Goal: Transaction & Acquisition: Purchase product/service

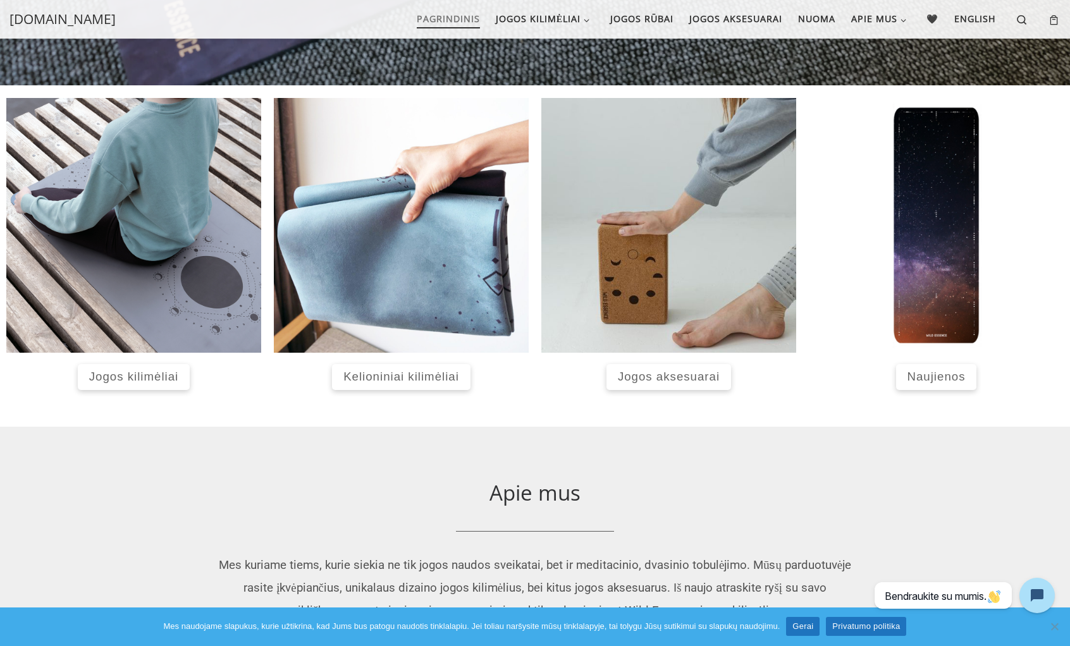
scroll to position [455, 0]
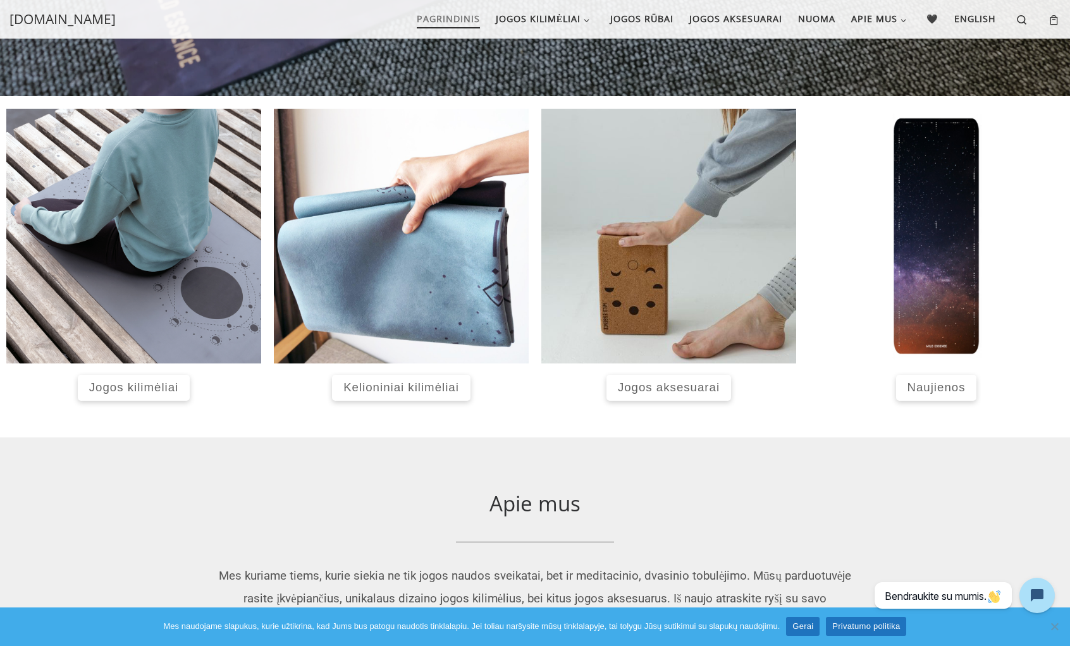
click at [142, 384] on span "Jogos kilimėliai" at bounding box center [133, 387] width 89 height 13
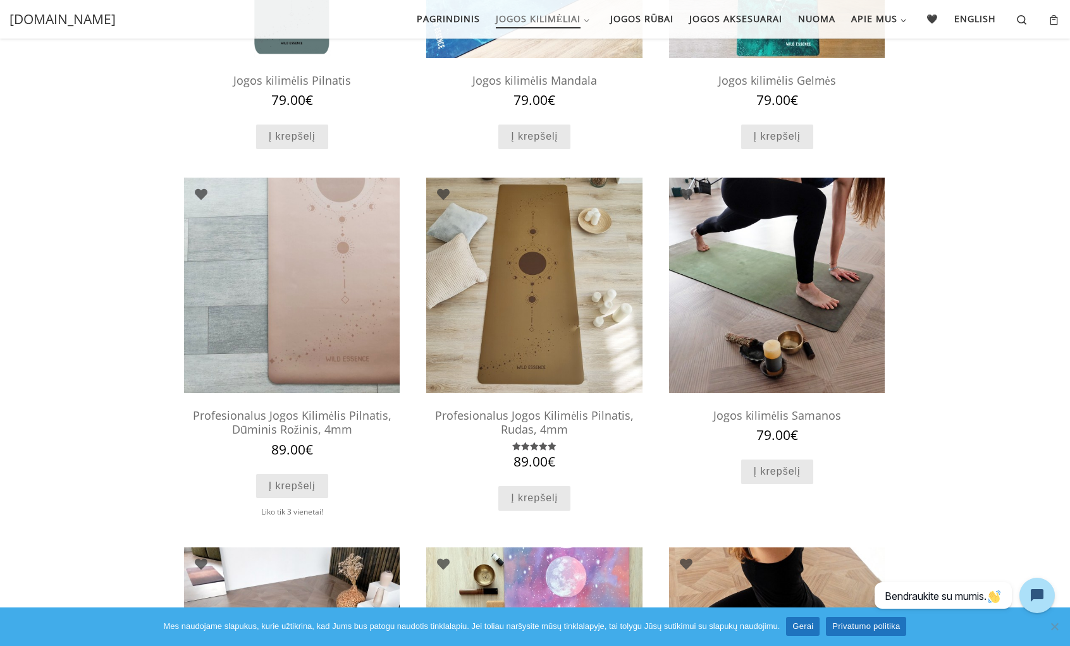
scroll to position [303, 0]
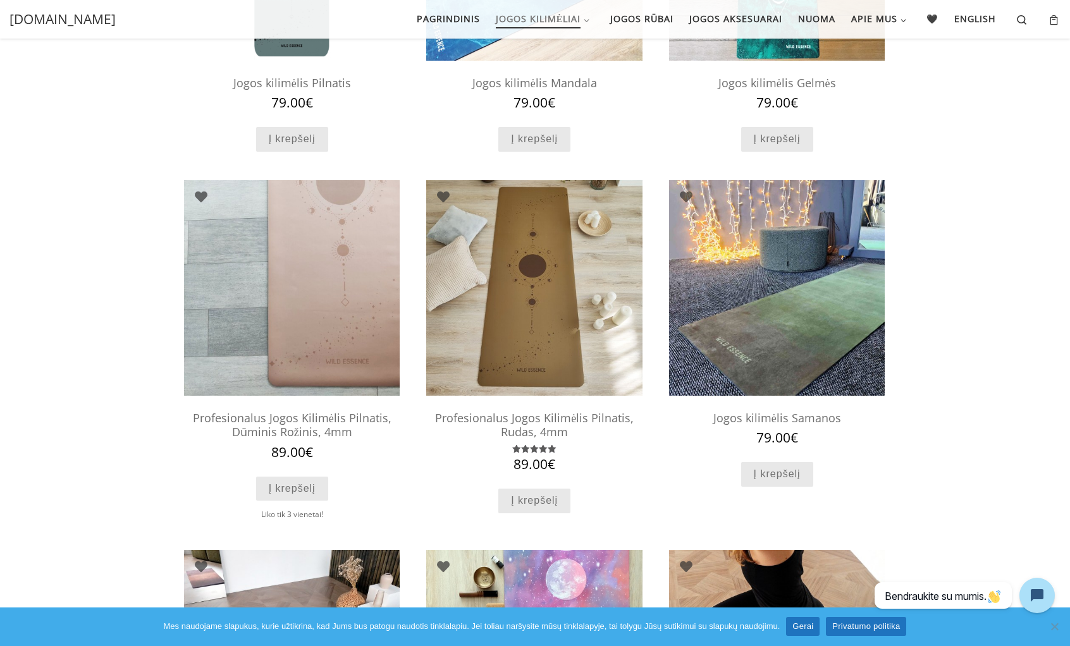
click at [704, 266] on img at bounding box center [777, 288] width 216 height 216
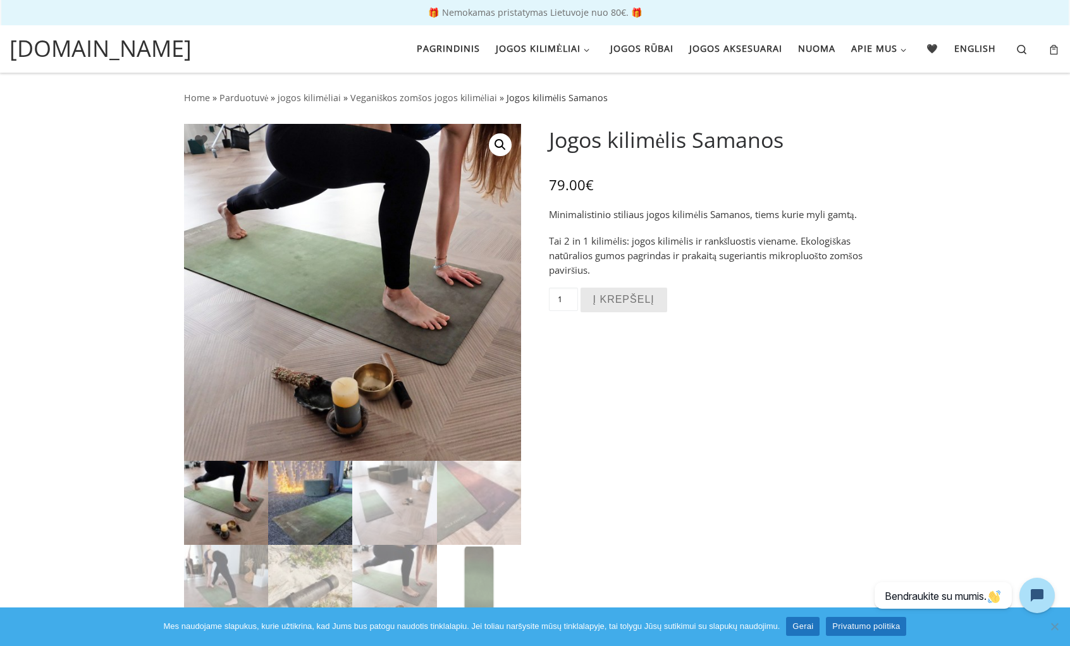
click at [315, 498] on img at bounding box center [310, 503] width 84 height 84
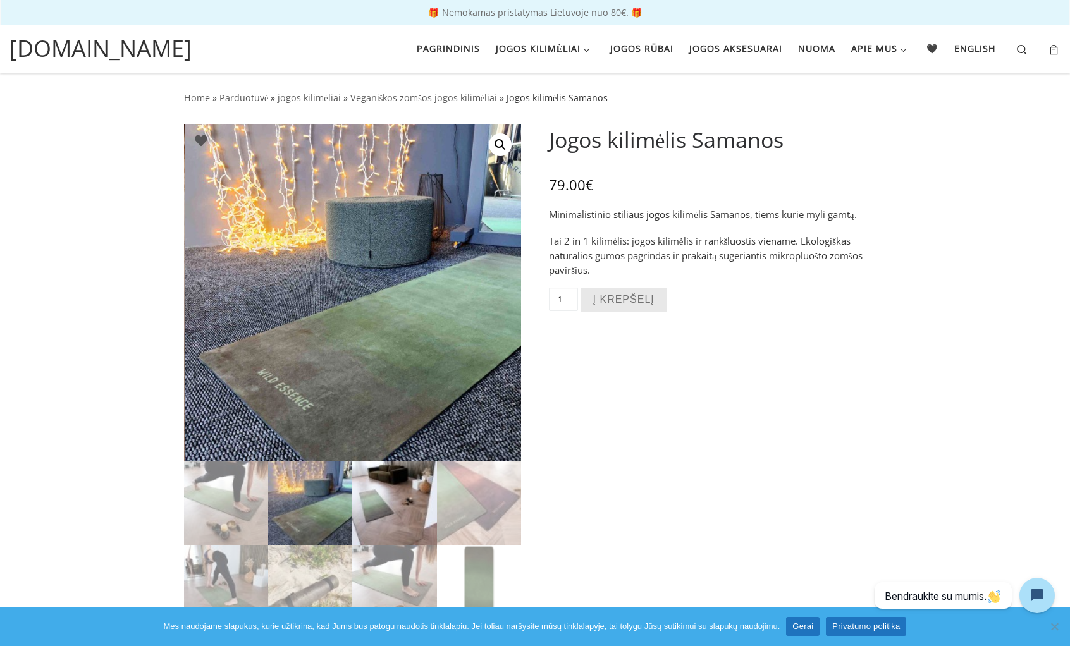
click at [388, 511] on img at bounding box center [394, 503] width 84 height 84
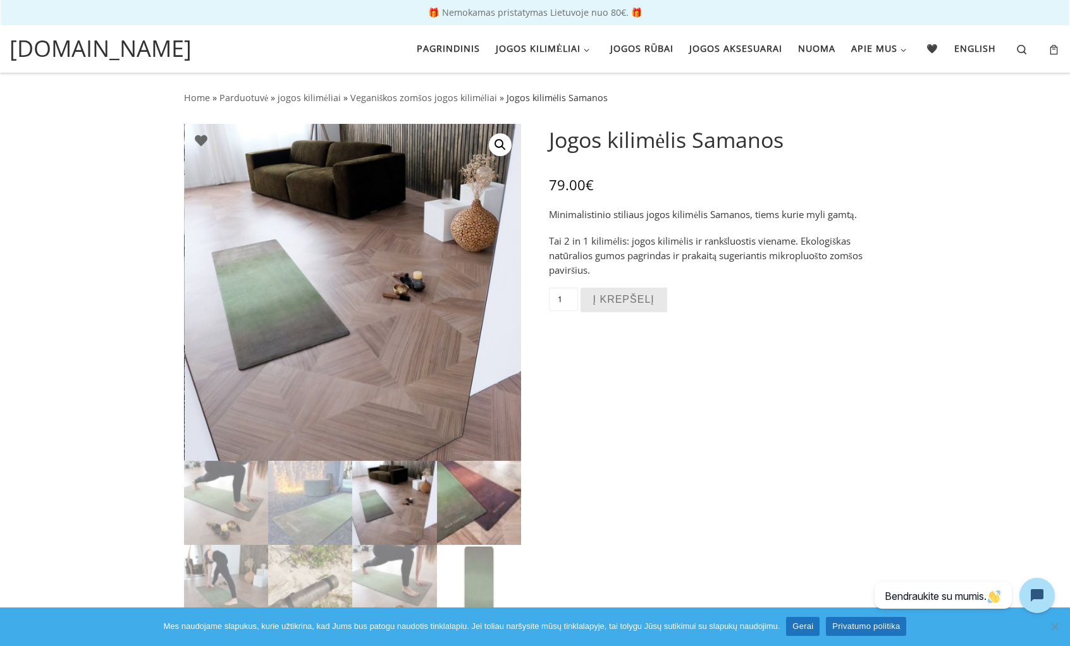
click at [481, 515] on img at bounding box center [479, 503] width 84 height 84
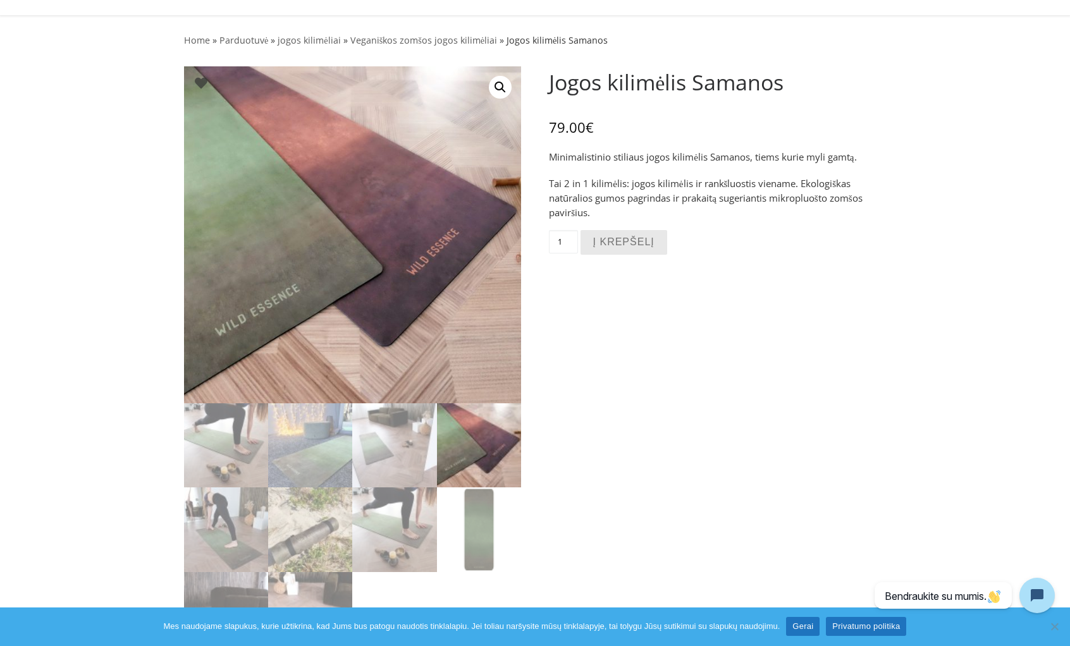
scroll to position [76, 0]
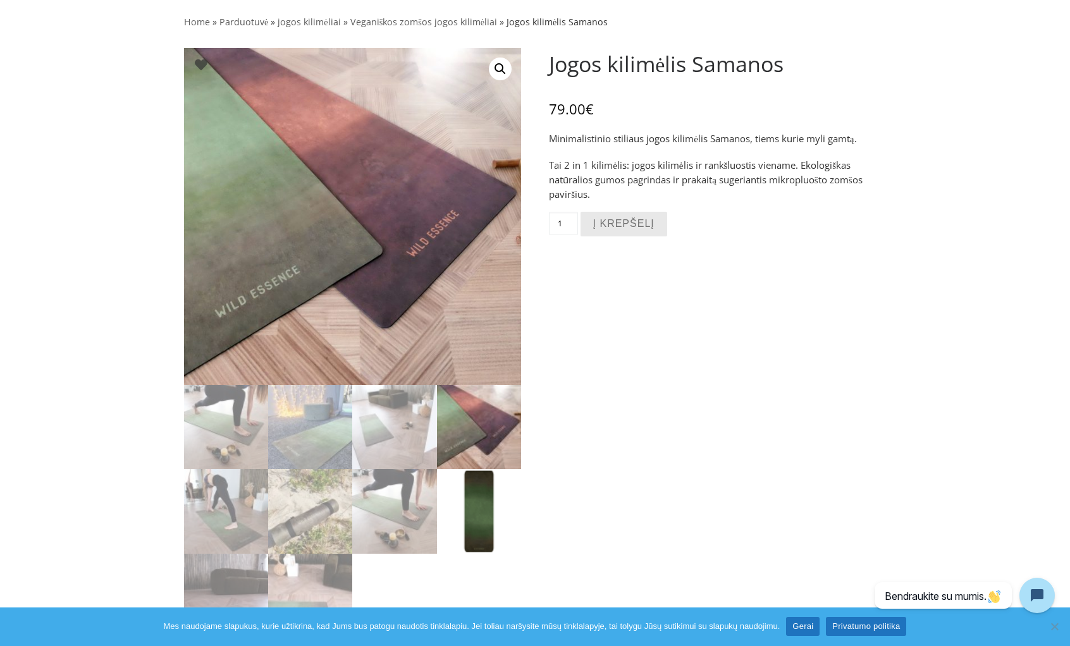
click at [452, 528] on img at bounding box center [479, 511] width 84 height 84
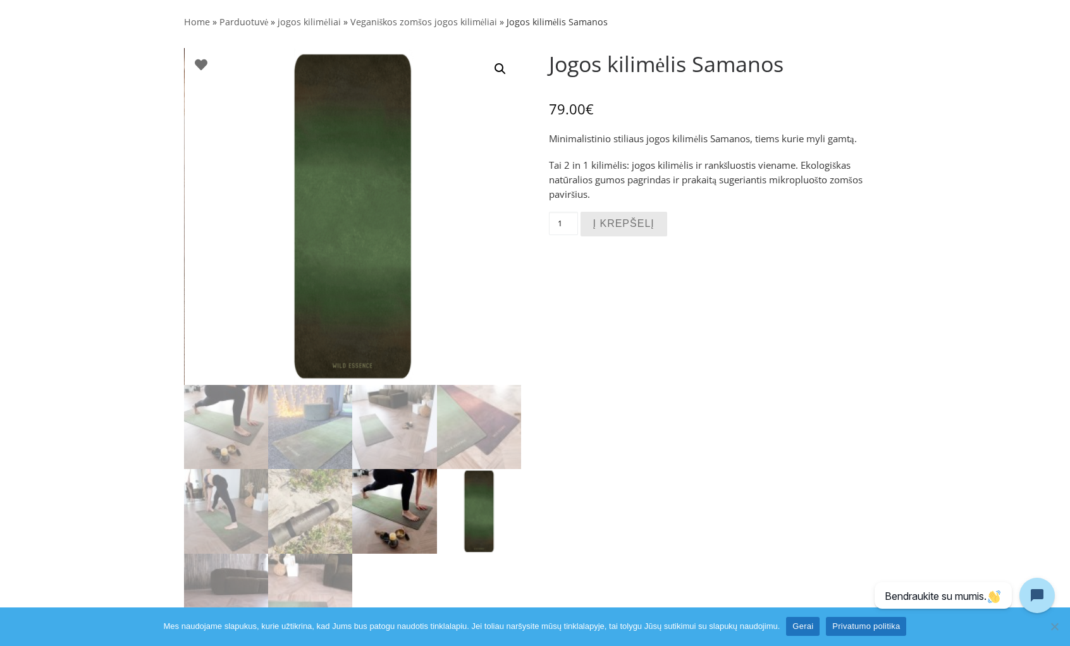
click at [406, 523] on img at bounding box center [394, 511] width 84 height 84
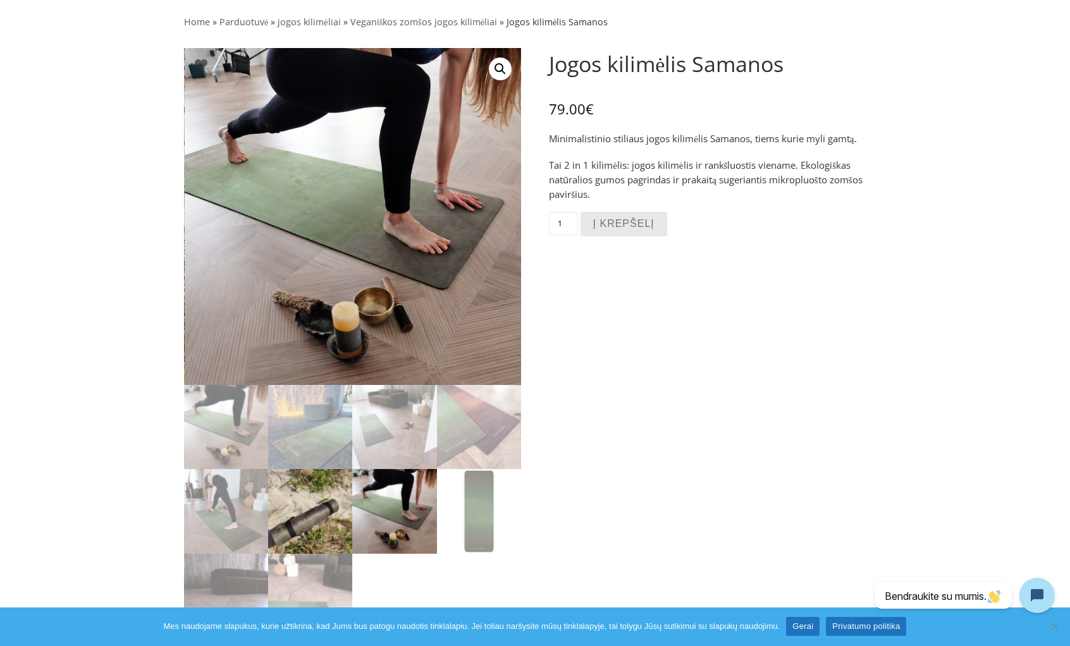
click at [340, 517] on img at bounding box center [310, 511] width 84 height 84
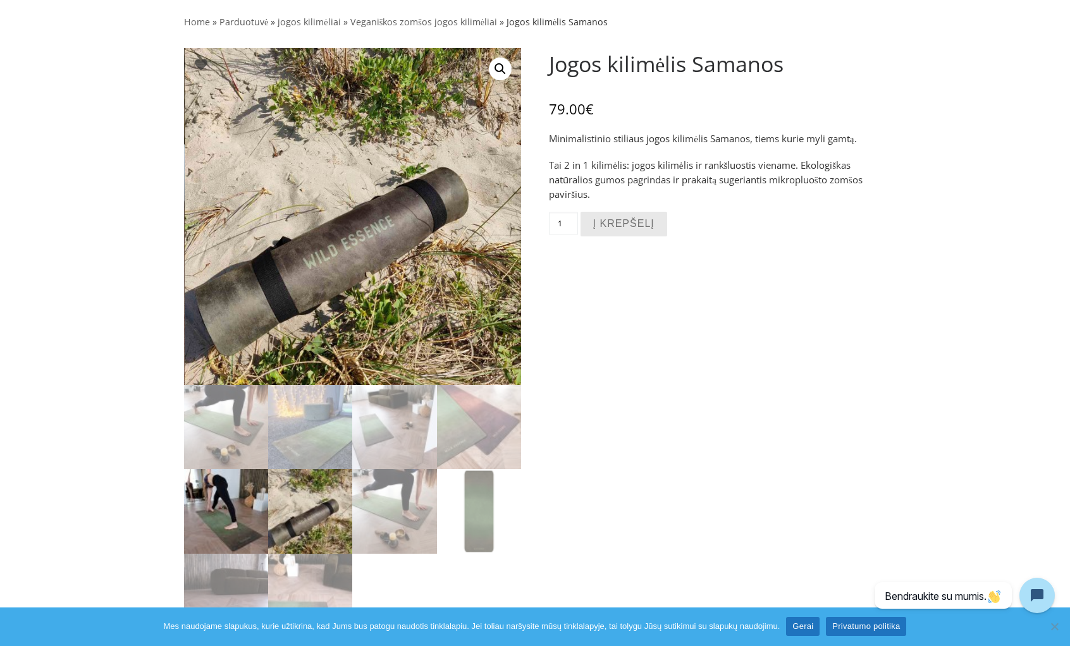
click at [255, 510] on img at bounding box center [226, 511] width 84 height 84
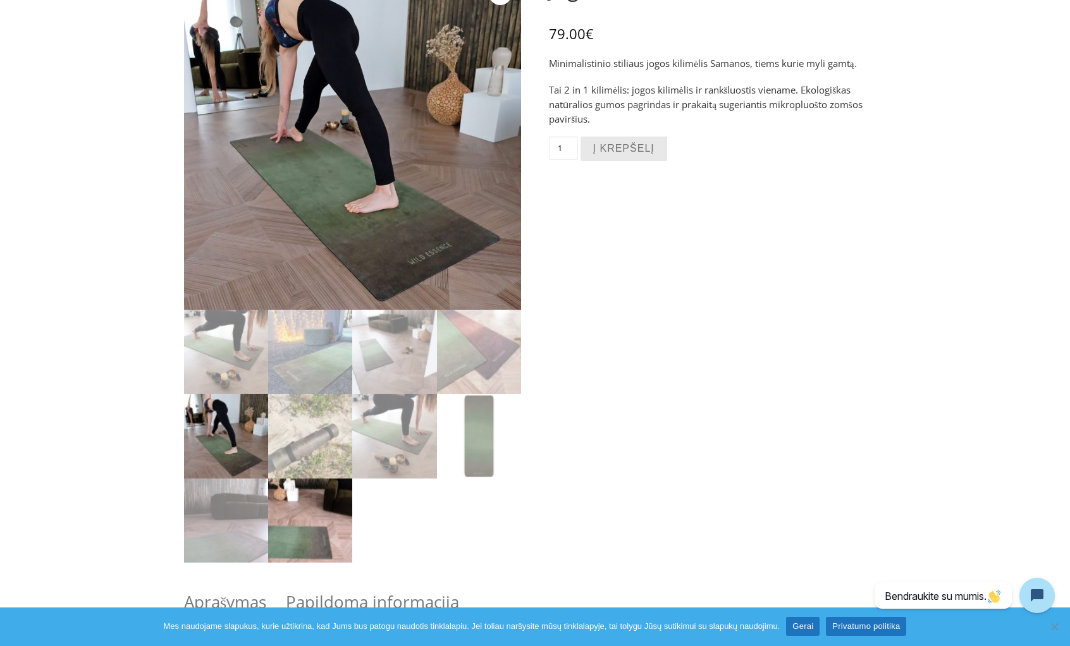
scroll to position [152, 0]
click at [290, 535] on img at bounding box center [310, 520] width 84 height 84
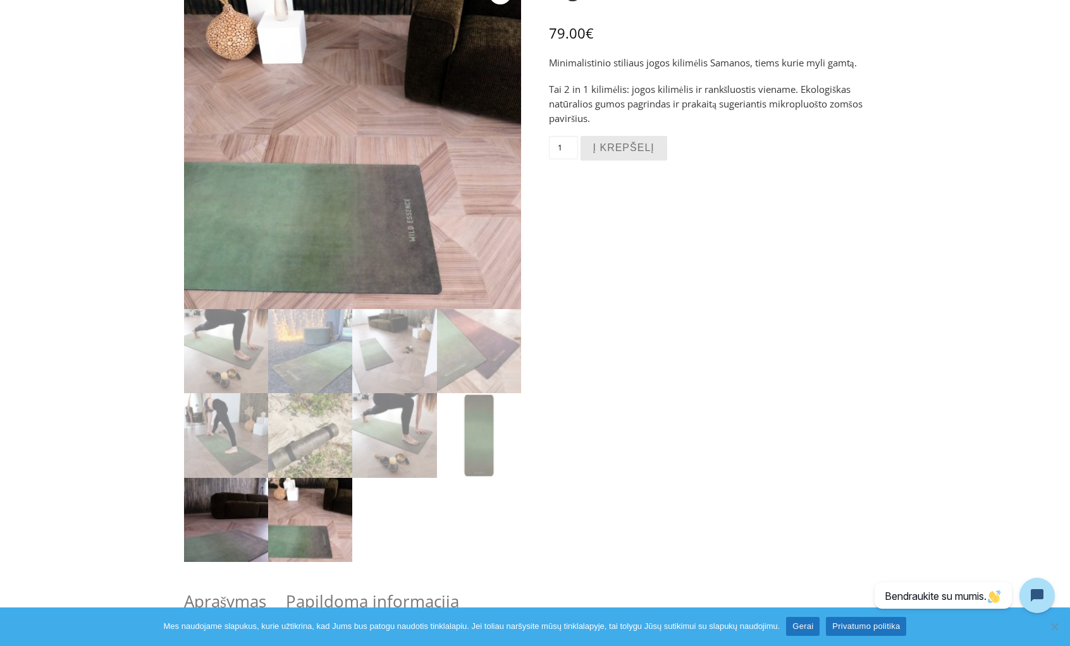
click at [248, 533] on img at bounding box center [226, 520] width 84 height 84
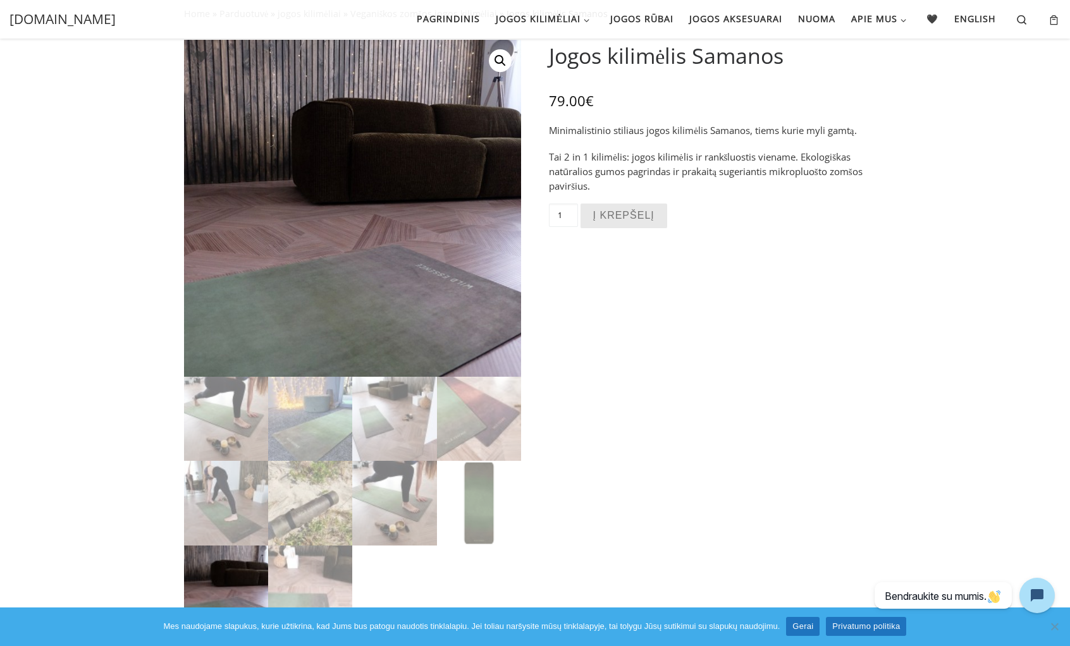
scroll to position [76, 0]
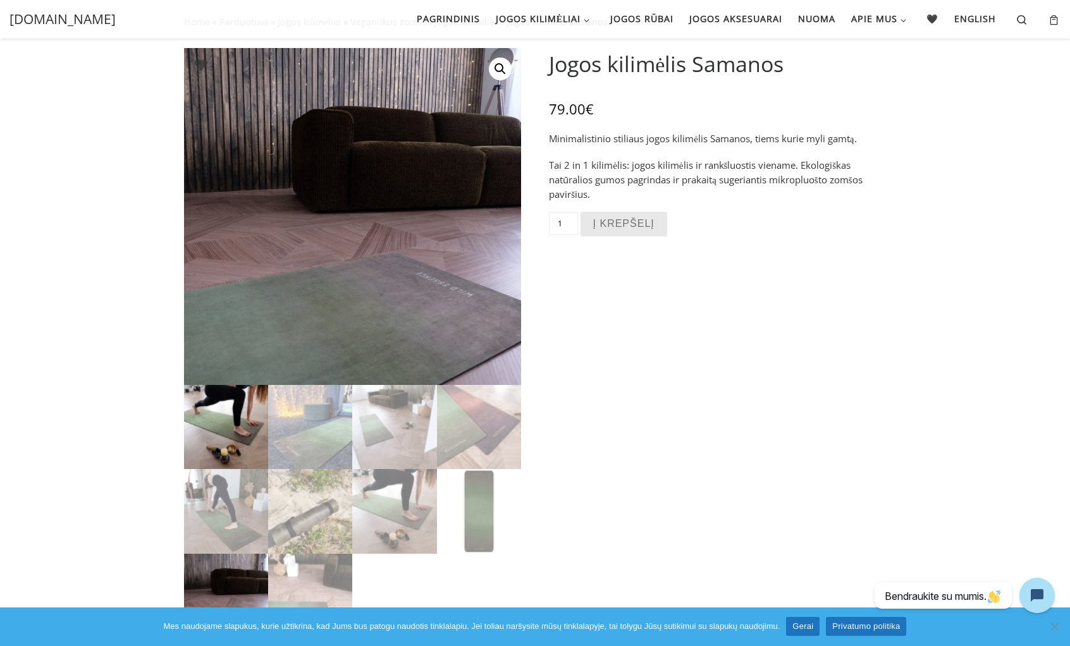
click at [240, 445] on img at bounding box center [226, 427] width 84 height 84
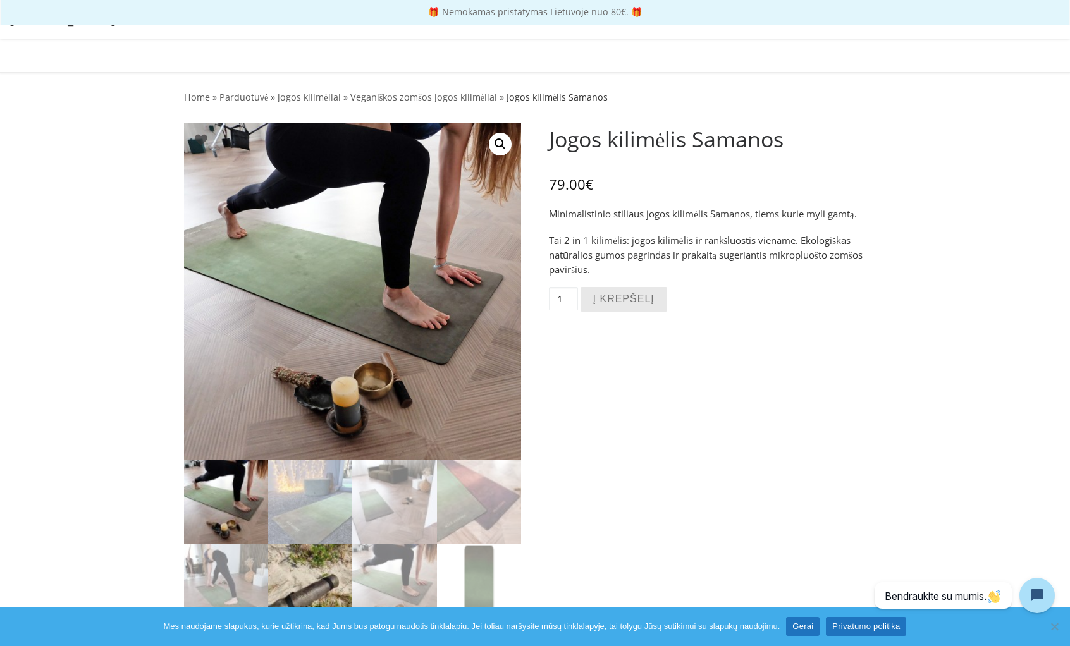
scroll to position [0, 0]
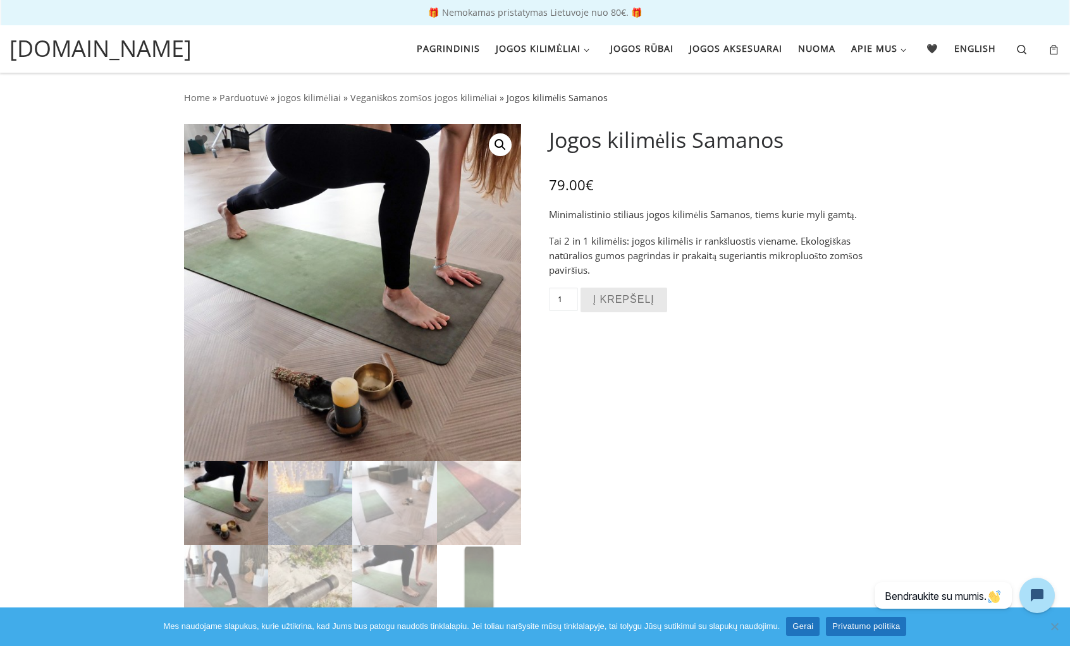
click at [831, 283] on div "Jogos kilimėlis Samanos 79.00 € Minimalistinio stiliaus jogos kilimėlis Samanos…" at bounding box center [717, 227] width 337 height 207
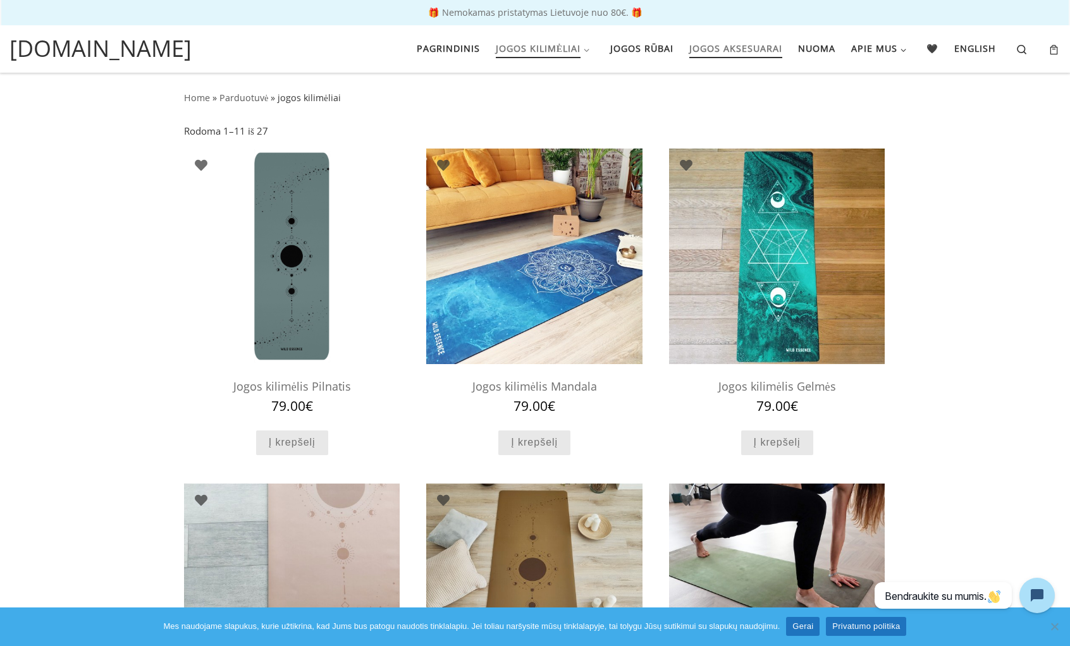
click at [744, 39] on span "Jogos aksesuarai" at bounding box center [735, 46] width 93 height 23
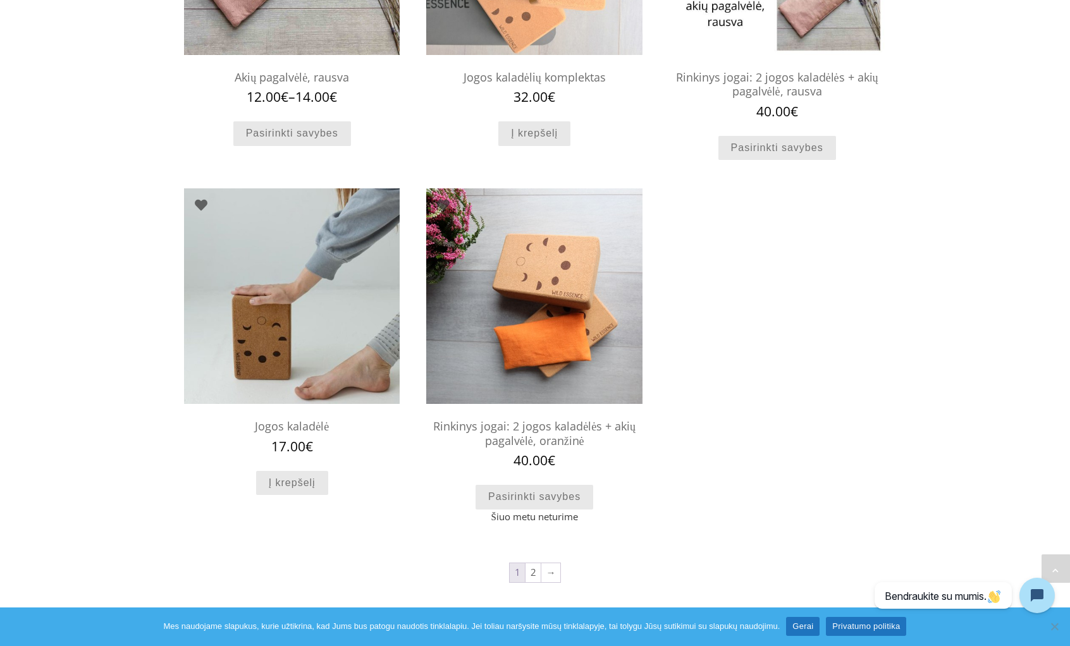
scroll to position [986, 0]
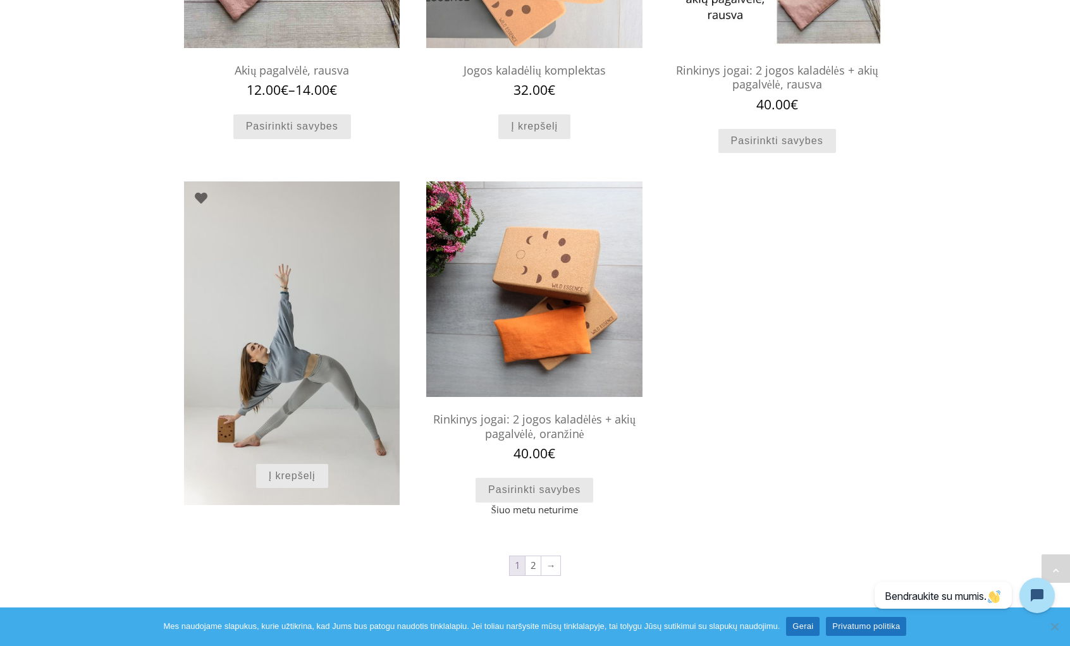
click at [321, 259] on img at bounding box center [292, 343] width 216 height 324
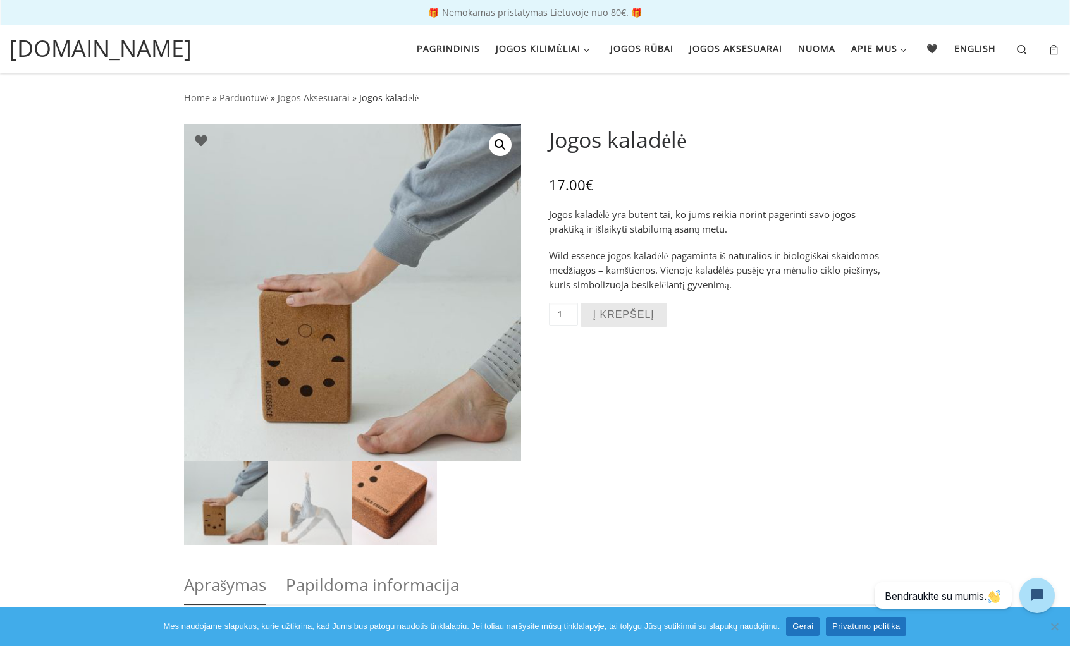
click at [395, 501] on img at bounding box center [394, 503] width 84 height 84
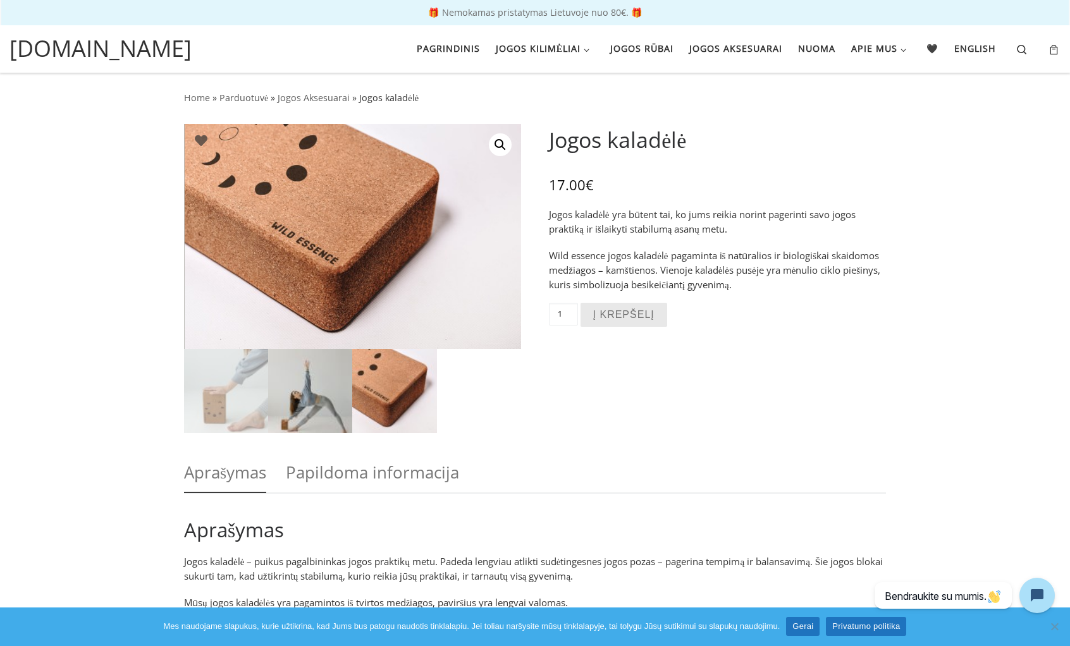
click at [323, 424] on img at bounding box center [310, 391] width 84 height 84
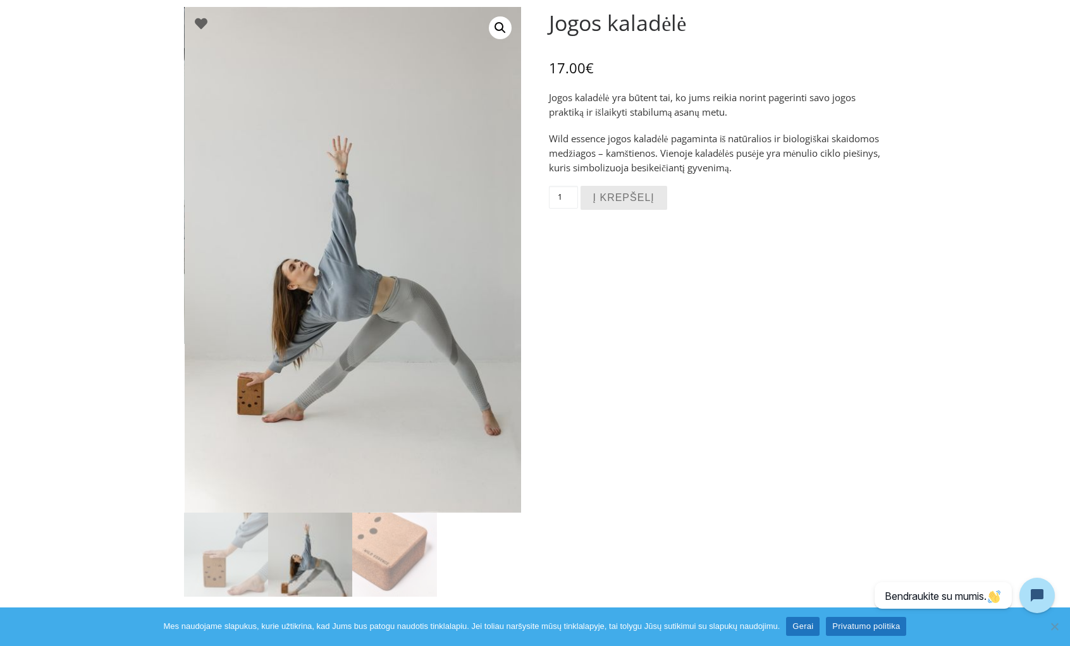
scroll to position [152, 0]
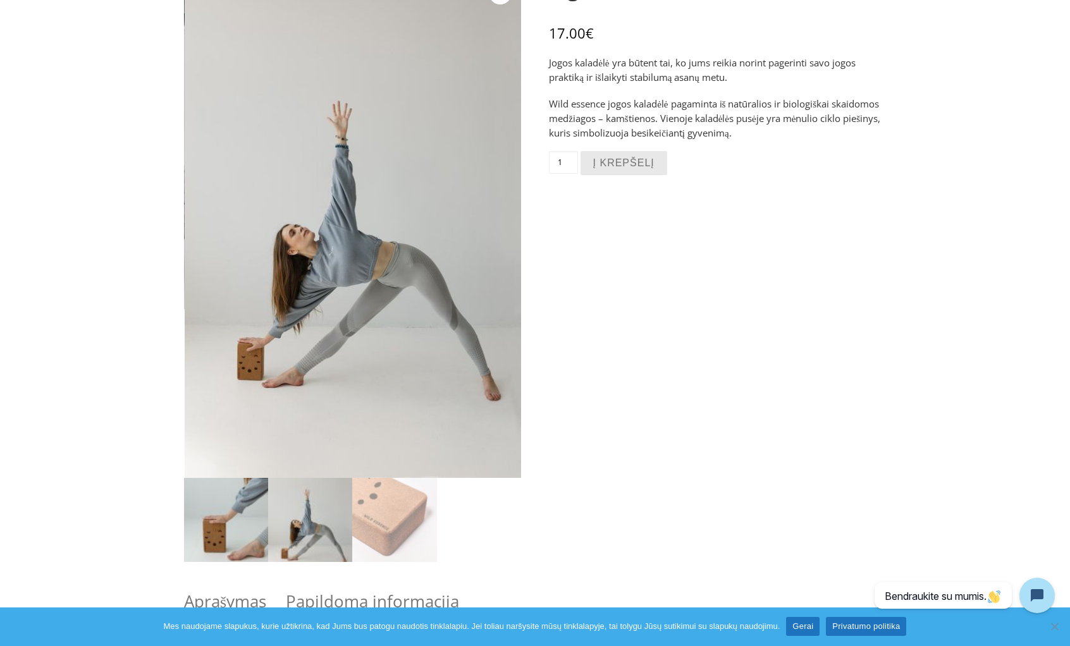
click at [242, 515] on img at bounding box center [226, 520] width 84 height 84
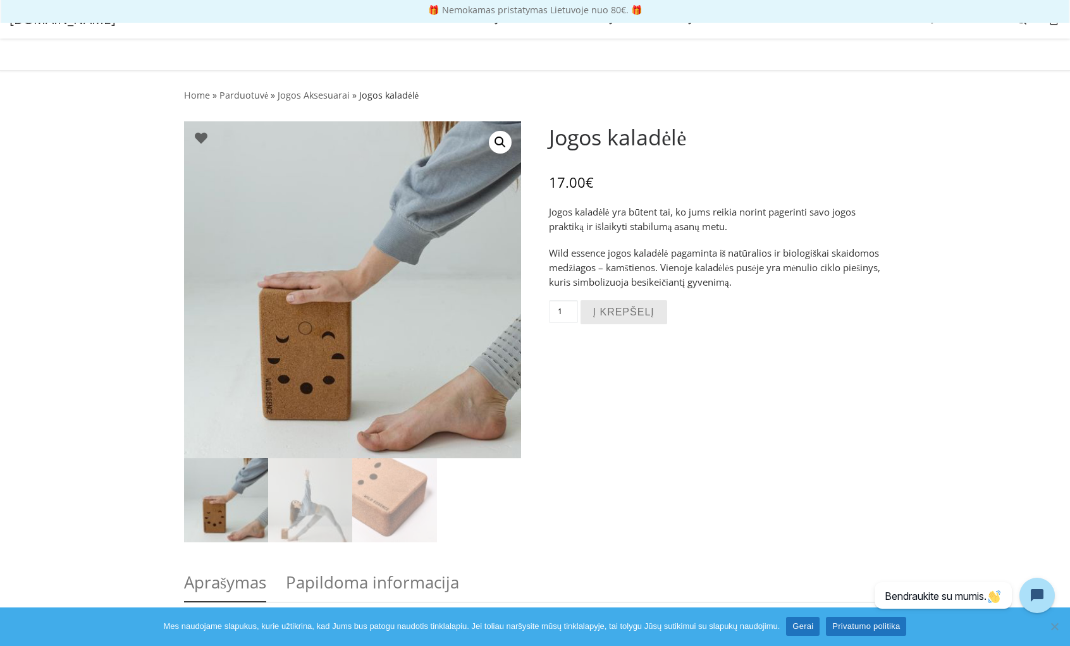
scroll to position [0, 0]
